Goal: Task Accomplishment & Management: Manage account settings

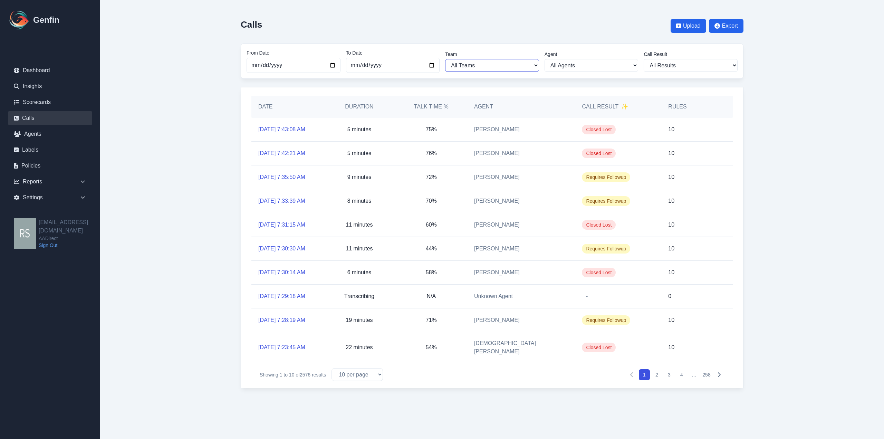
click at [505, 72] on select "All Teams [PERSON_NAME] Sales Support" at bounding box center [492, 65] width 94 height 13
click at [55, 193] on div "Settings" at bounding box center [50, 198] width 84 height 14
click at [37, 235] on link "Teams" at bounding box center [54, 238] width 75 height 8
select select "2"
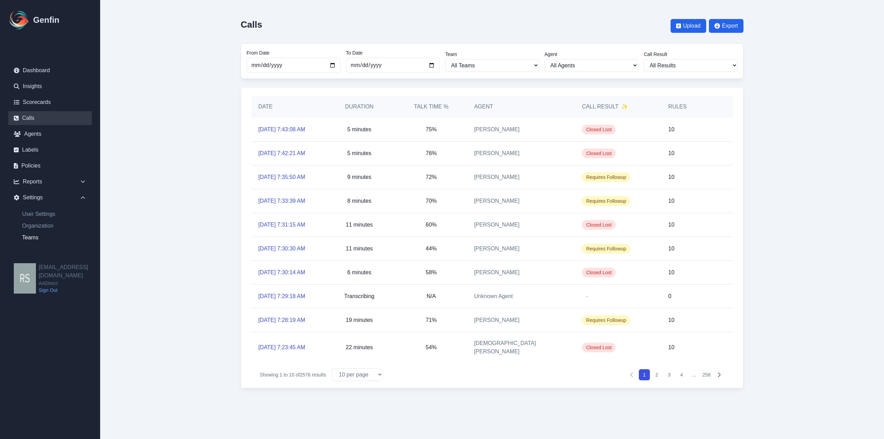
select select "4"
select select "2"
select select "3"
select select "4"
select select "2"
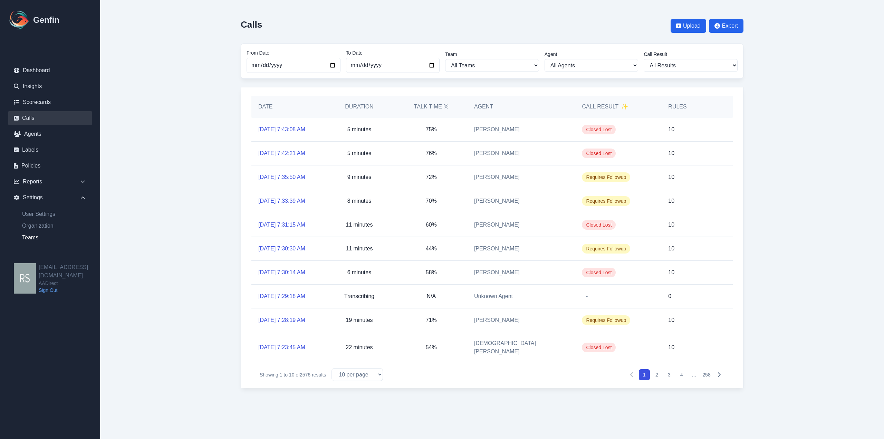
select select "2"
select select "3"
select select "4"
select select "3"
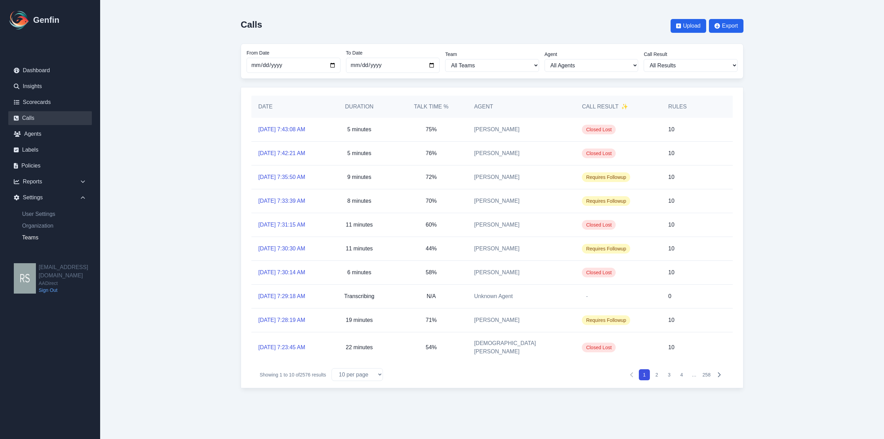
select select "4"
select select "3"
select select "2"
select select "3"
select select "2"
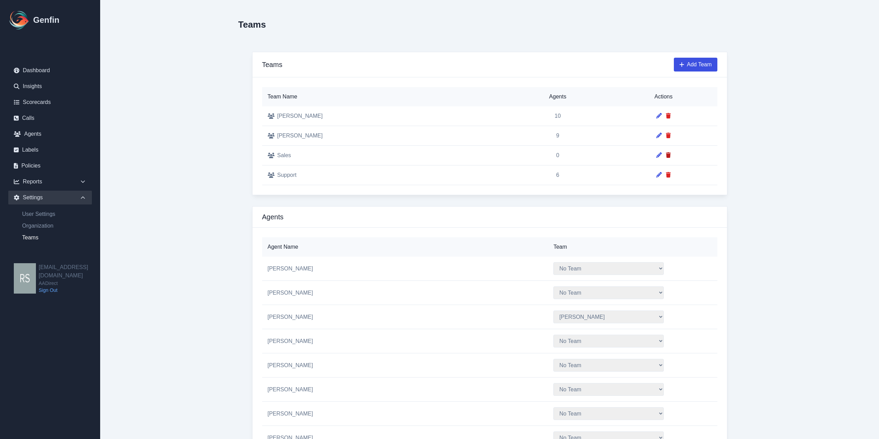
click at [666, 154] on icon at bounding box center [668, 155] width 5 height 6
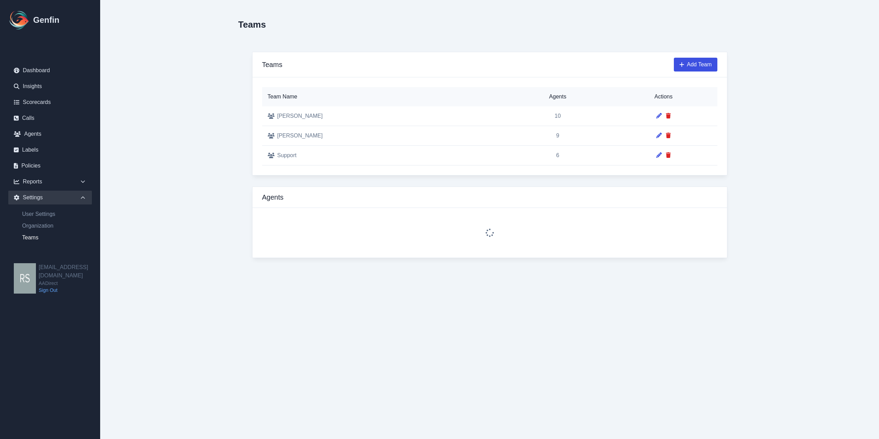
select select "2"
select select "4"
select select "2"
select select "3"
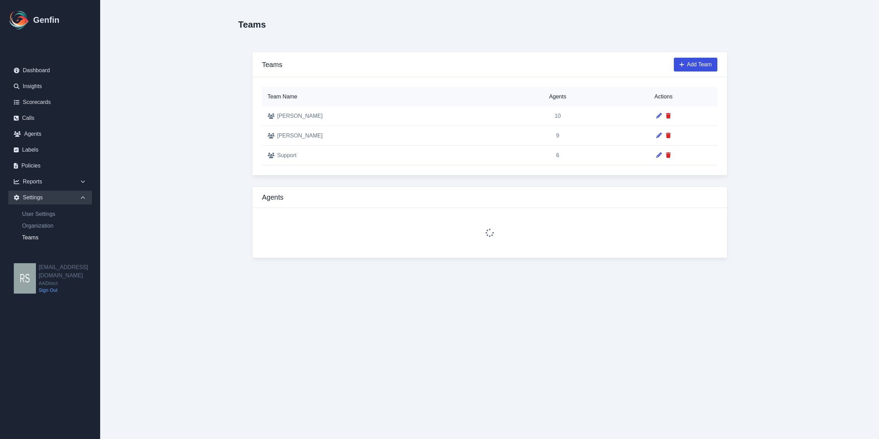
select select "4"
select select "2"
select select "3"
select select "4"
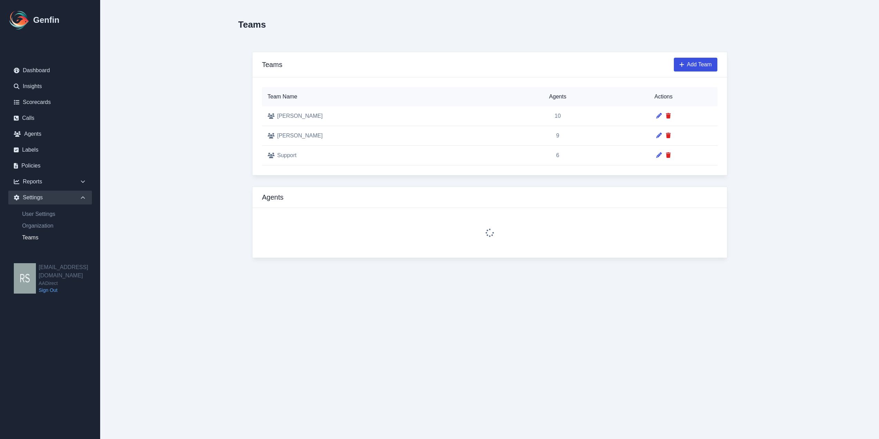
select select "4"
select select "3"
select select "4"
select select "3"
select select "2"
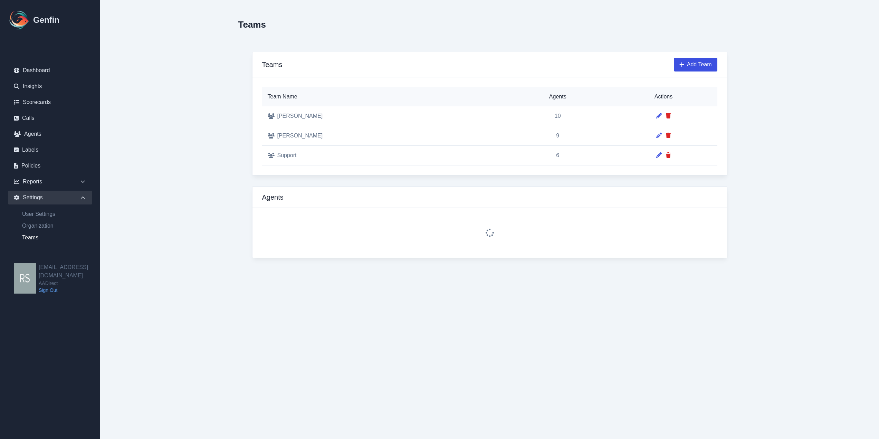
select select "3"
select select "2"
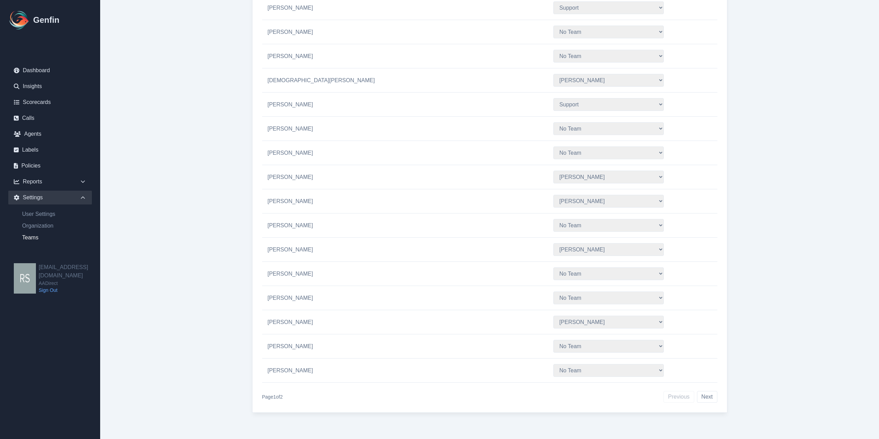
scroll to position [1065, 0]
click at [699, 397] on button "Next" at bounding box center [707, 396] width 20 height 12
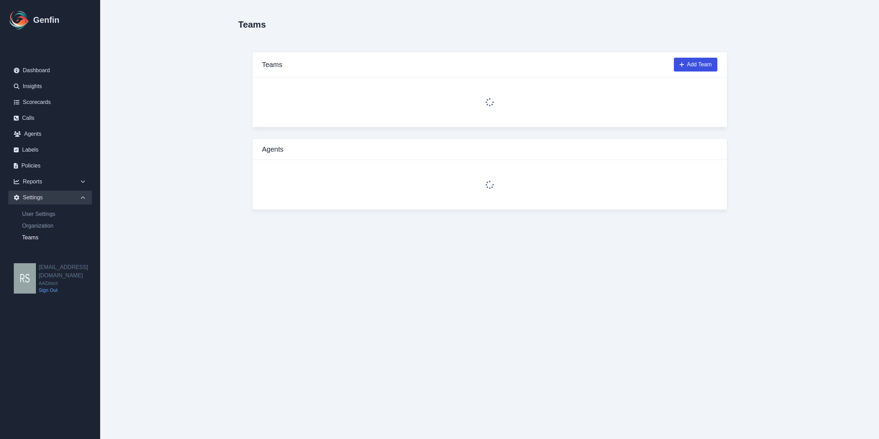
scroll to position [0, 0]
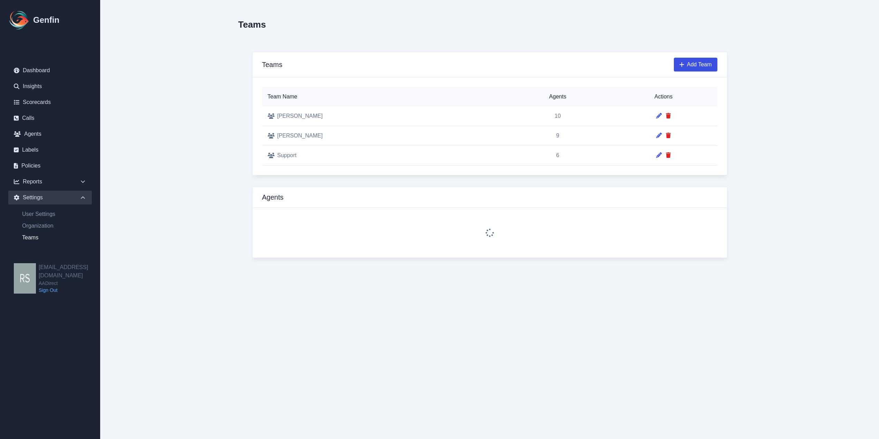
select select "4"
select select "2"
select select "3"
select select "2"
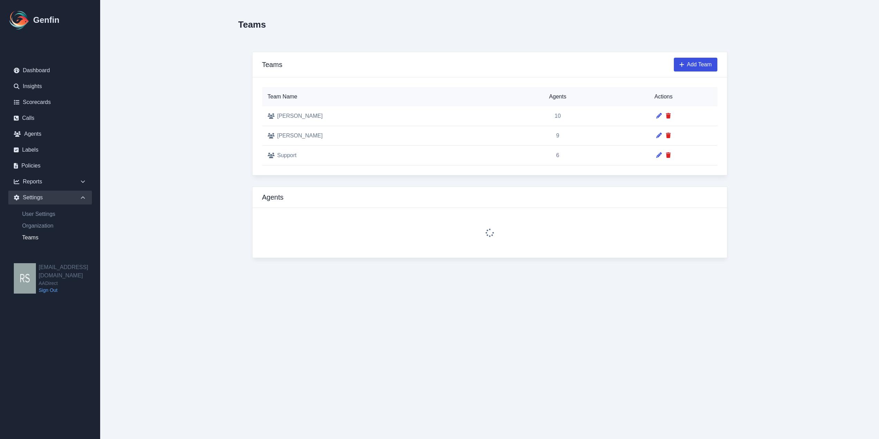
select select "3"
select select "2"
select select "3"
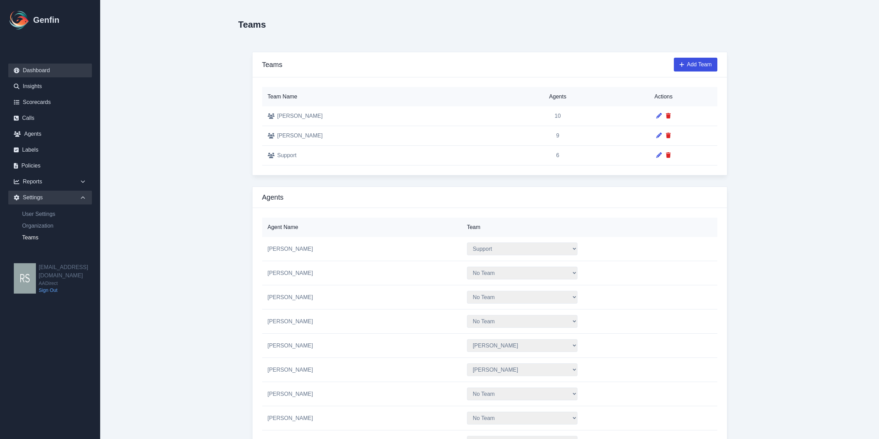
click at [47, 68] on link "Dashboard" at bounding box center [50, 71] width 84 height 14
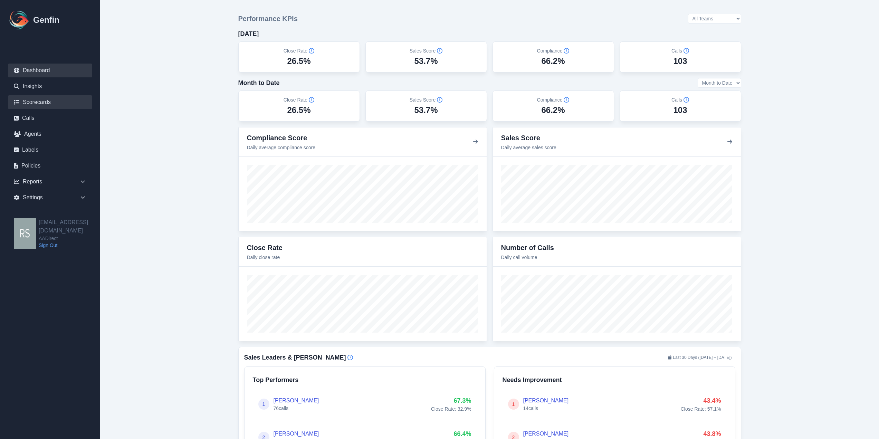
click at [54, 103] on link "Scorecards" at bounding box center [50, 102] width 84 height 14
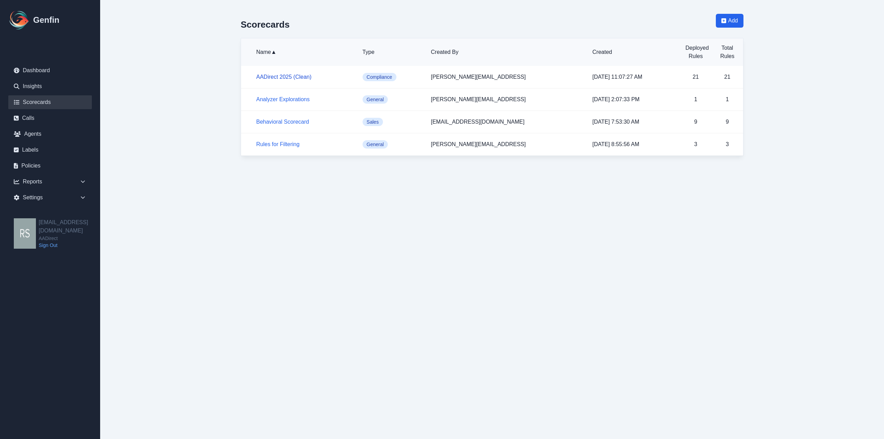
click at [278, 79] on link "AADirect 2025 (Clean)" at bounding box center [283, 77] width 55 height 6
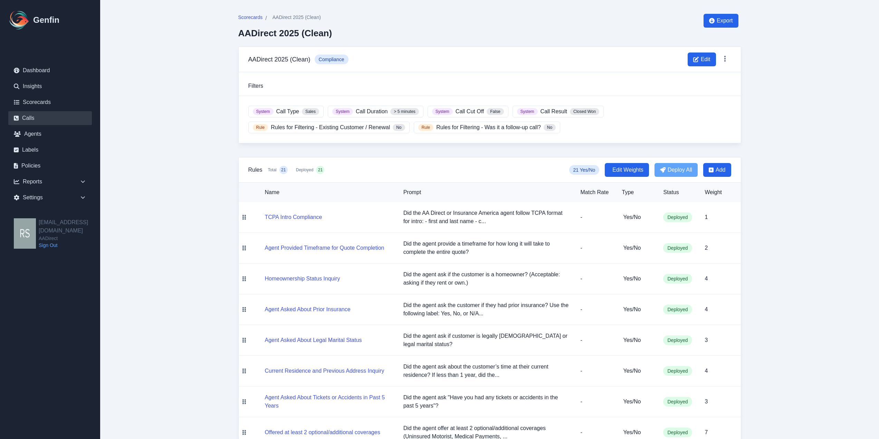
click at [48, 118] on link "Calls" at bounding box center [50, 118] width 84 height 14
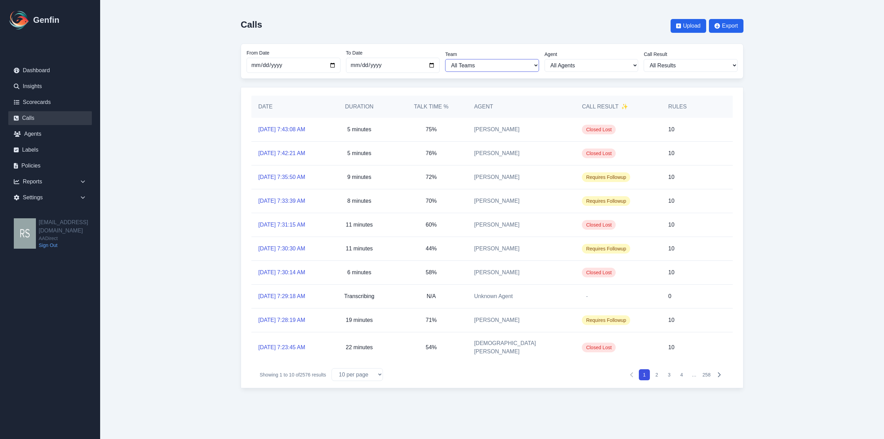
click at [533, 63] on select "All Teams [PERSON_NAME] Support" at bounding box center [492, 65] width 94 height 13
click at [510, 44] on div "From Date [DATE] To Date [DATE] Team All Teams [PERSON_NAME] Support Agent All …" at bounding box center [492, 61] width 503 height 35
click at [40, 137] on link "Agents" at bounding box center [50, 134] width 84 height 14
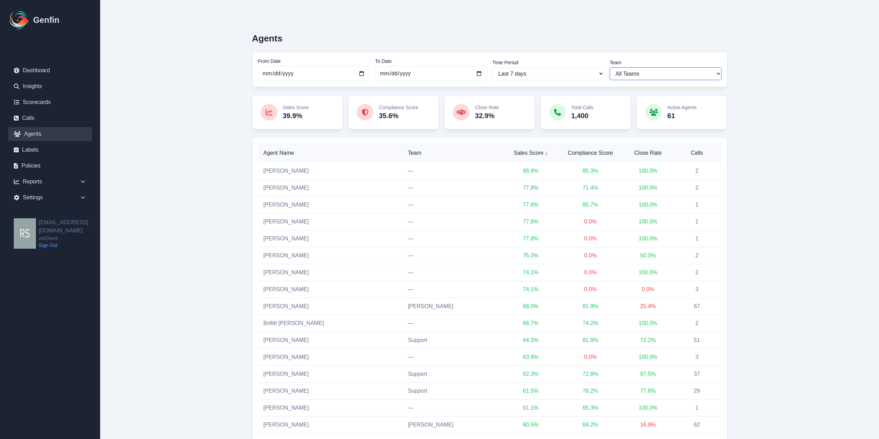
click at [628, 78] on select "All Teams [PERSON_NAME] Support" at bounding box center [666, 73] width 112 height 13
click at [635, 75] on select "All Teams [PERSON_NAME] Support" at bounding box center [666, 73] width 112 height 13
select select "2"
click at [610, 67] on select "All Teams [PERSON_NAME] Support" at bounding box center [666, 73] width 112 height 13
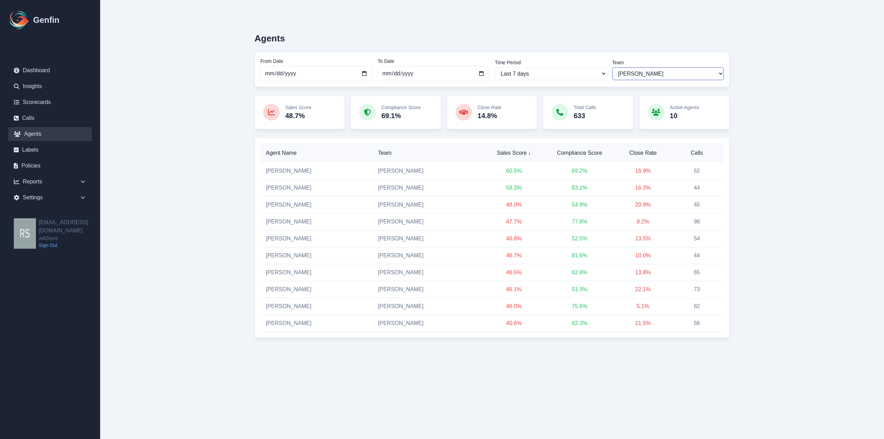
click at [627, 74] on select "All Teams [PERSON_NAME] Support" at bounding box center [668, 73] width 112 height 13
click at [644, 71] on select "All Teams [PERSON_NAME] Support" at bounding box center [668, 73] width 112 height 13
select select
click at [612, 67] on select "All Teams [PERSON_NAME] Support" at bounding box center [668, 73] width 112 height 13
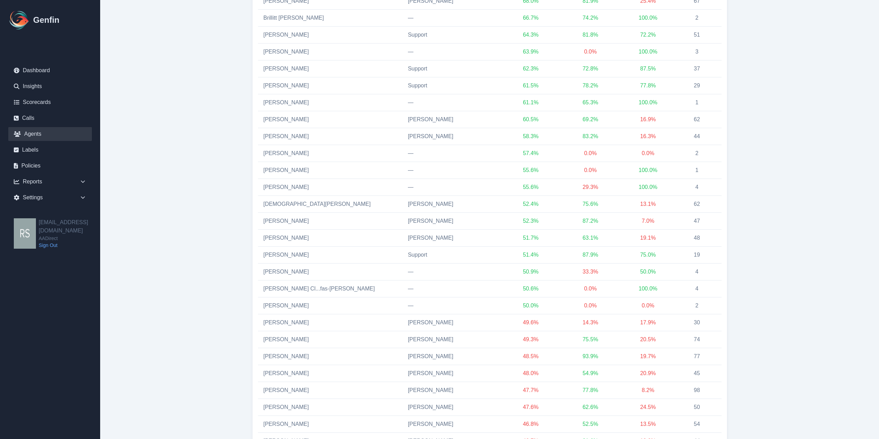
scroll to position [311, 0]
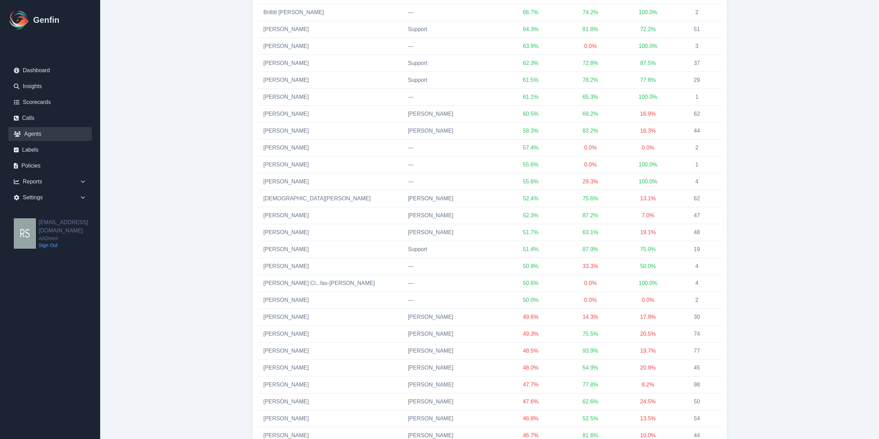
click at [800, 156] on main "Agents From Date [DATE] To Date [DATE] Time Period Last 7 days Last 14 days Las…" at bounding box center [489, 303] width 779 height 1229
